Goal: Task Accomplishment & Management: Use online tool/utility

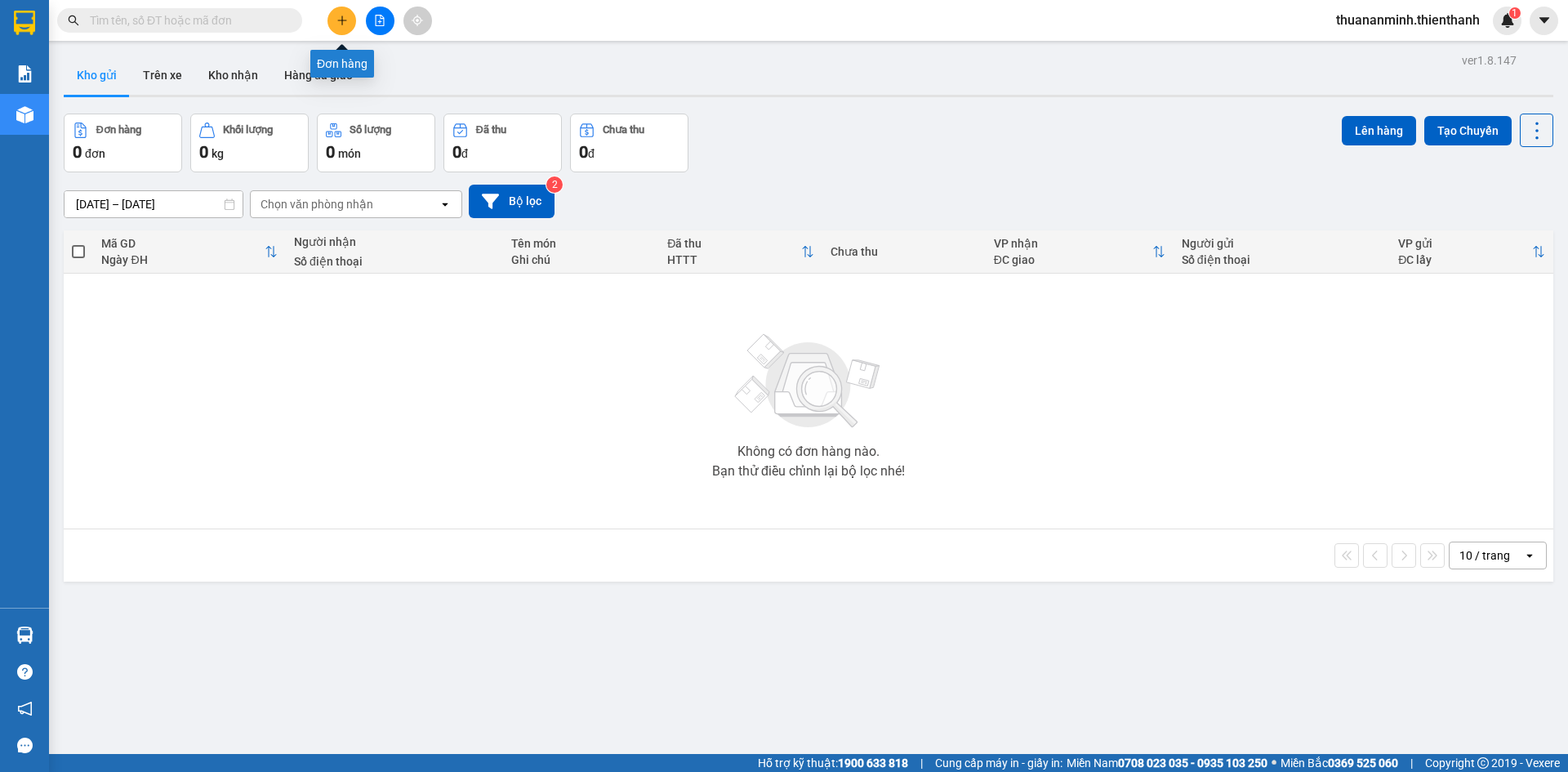
click at [391, 13] on button at bounding box center [379, 21] width 28 height 28
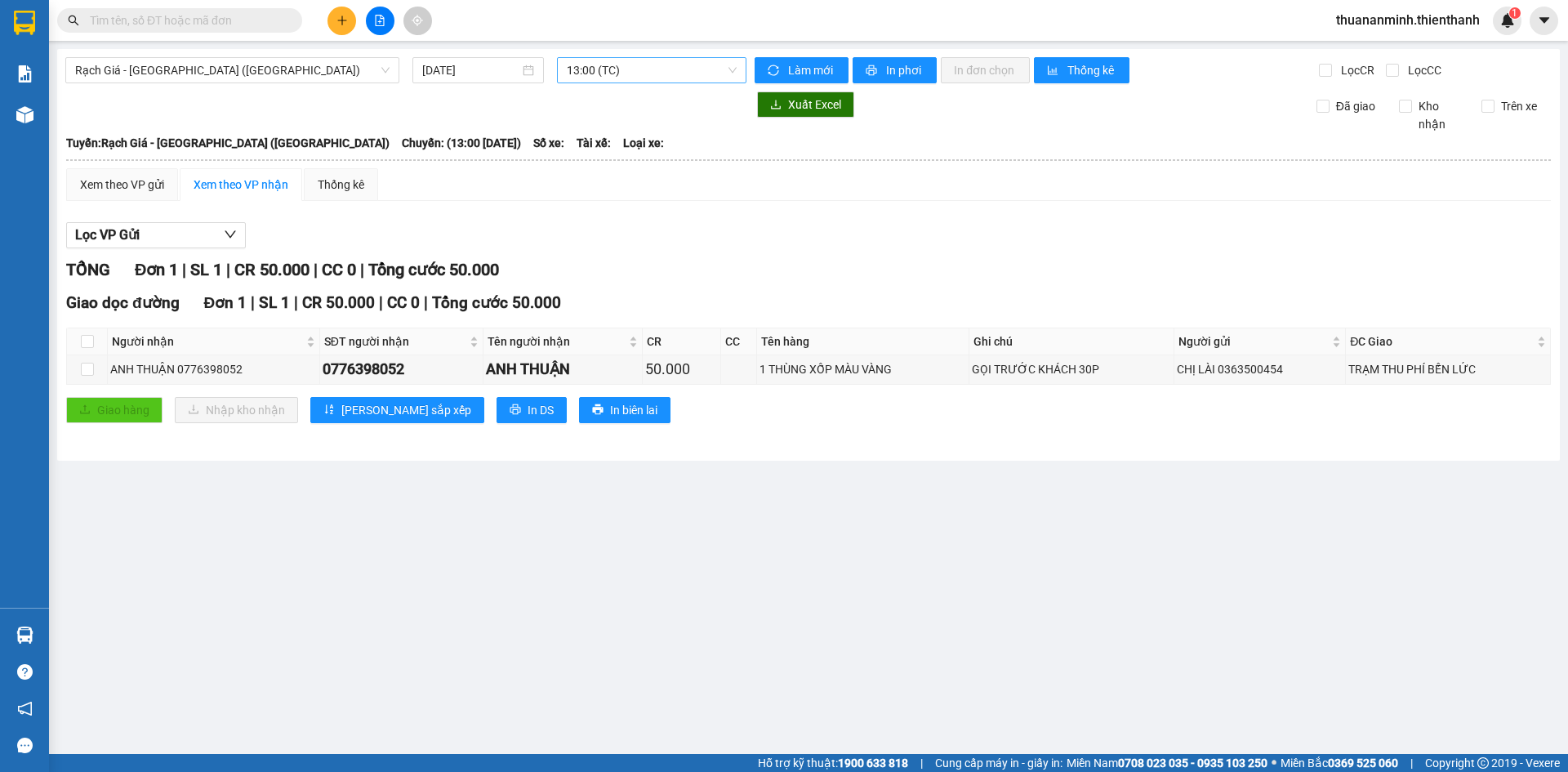
click at [638, 70] on span "13:00 (TC)" at bounding box center [651, 70] width 170 height 24
click at [674, 70] on span "13:00 (TC)" at bounding box center [651, 70] width 170 height 24
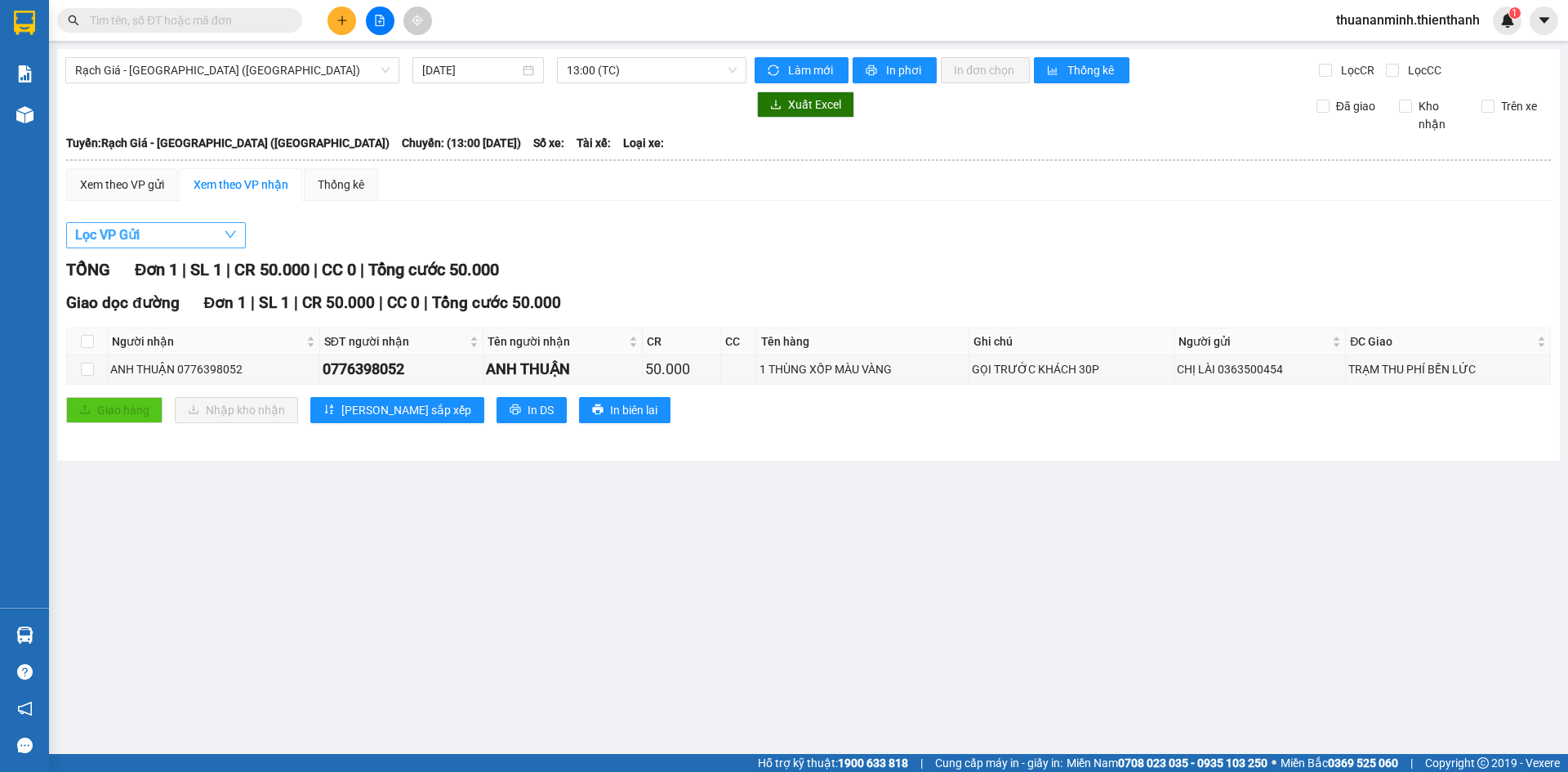
click at [167, 232] on button "Lọc VP Gửi" at bounding box center [156, 235] width 179 height 26
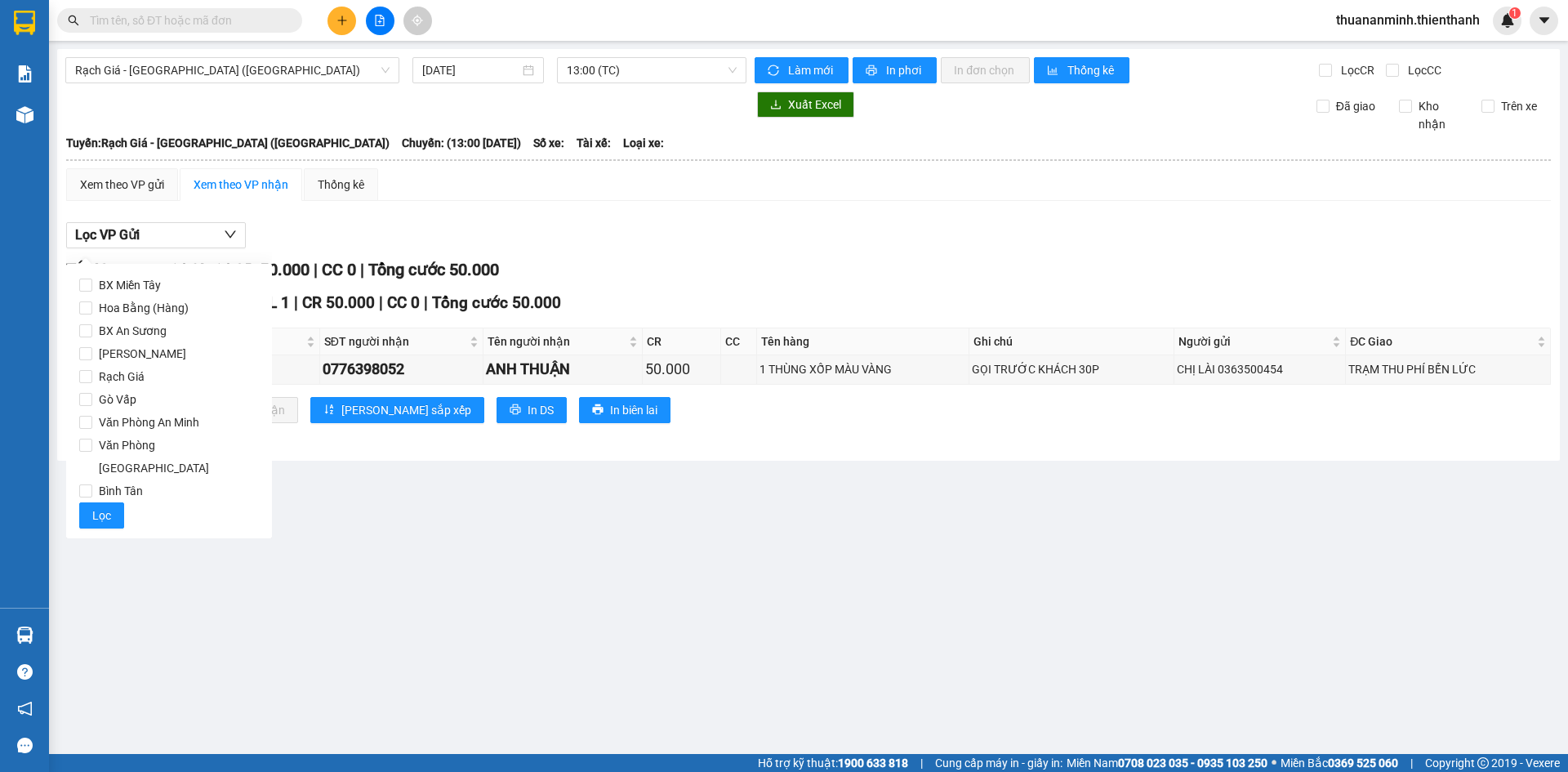
click at [664, 236] on div "Lọc VP Gửi" at bounding box center [809, 235] width 1485 height 27
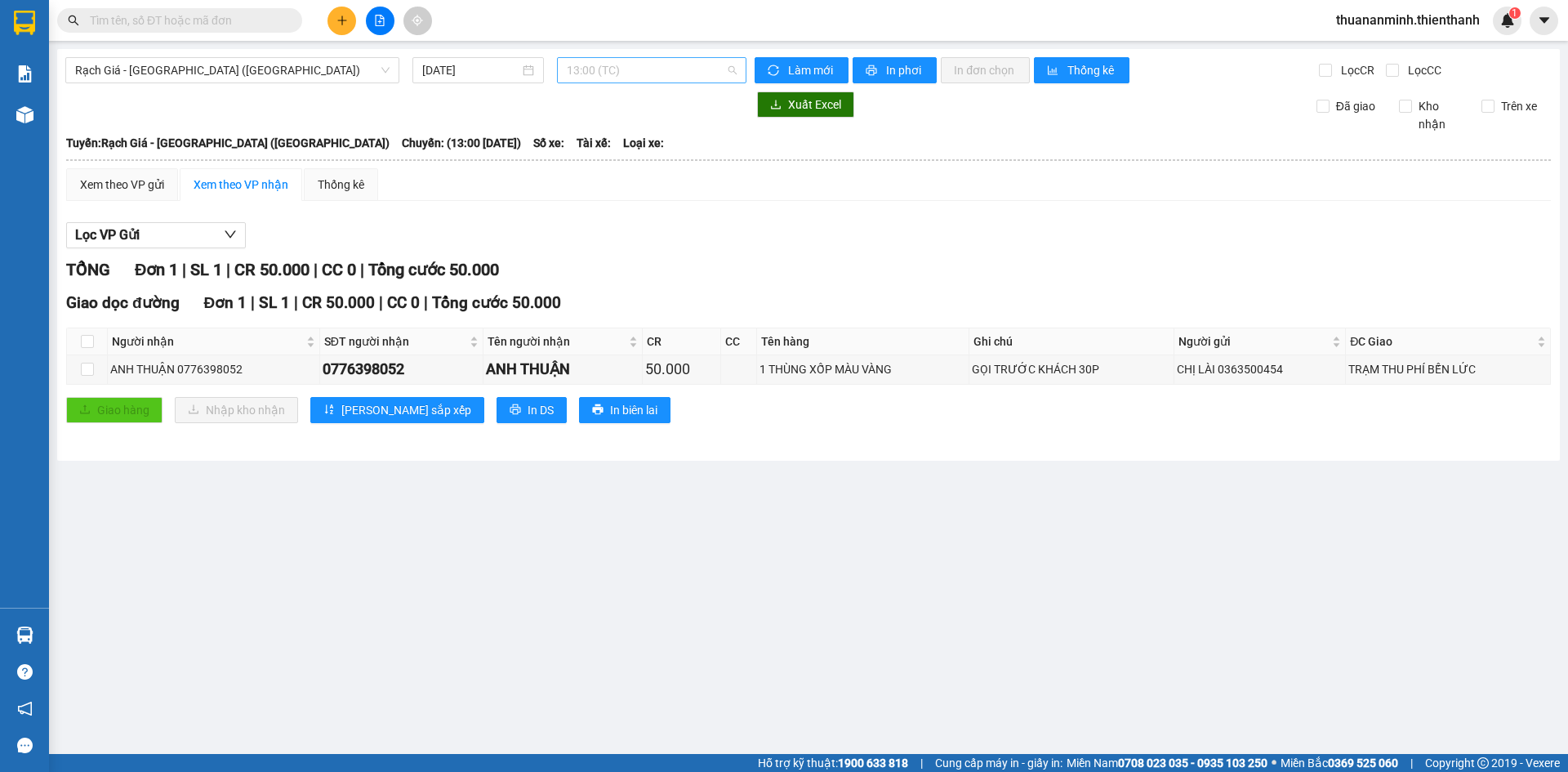
click at [619, 69] on span "13:00 (TC)" at bounding box center [651, 70] width 170 height 24
click at [620, 69] on span "13:00 (TC)" at bounding box center [651, 70] width 170 height 24
